Goal: Information Seeking & Learning: Learn about a topic

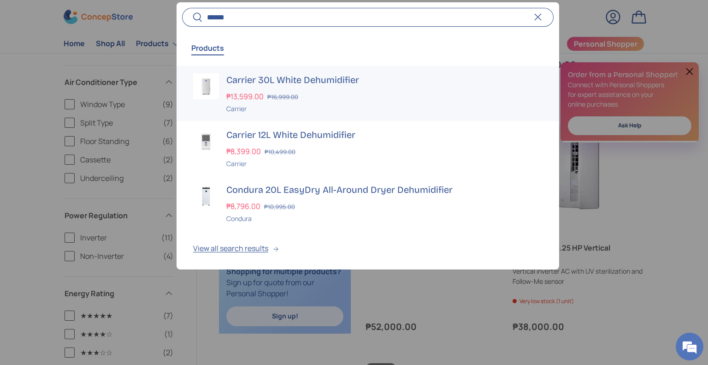
type input "******"
click at [329, 84] on h3 "Carrier 30L White Dehumidifier" at bounding box center [384, 79] width 316 height 13
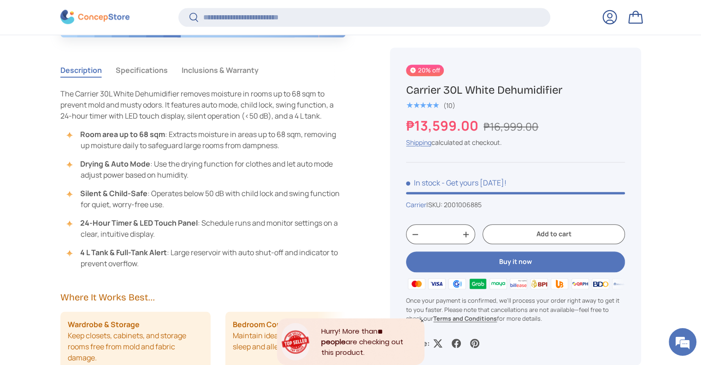
click at [147, 69] on button "Specifications" at bounding box center [142, 69] width 52 height 21
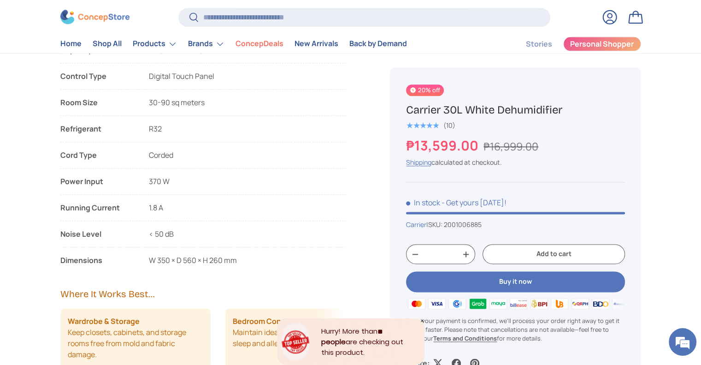
scroll to position [1164, 0]
